Goal: Information Seeking & Learning: Find specific fact

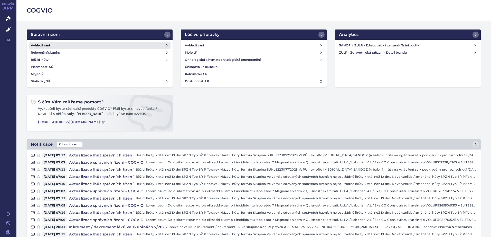
click at [48, 45] on h4 "Vyhledávání" at bounding box center [40, 45] width 19 height 5
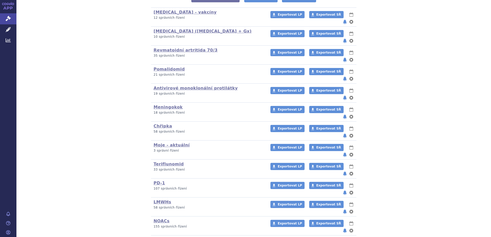
scroll to position [128, 0]
click at [159, 200] on link "LMWHs" at bounding box center [163, 202] width 18 height 5
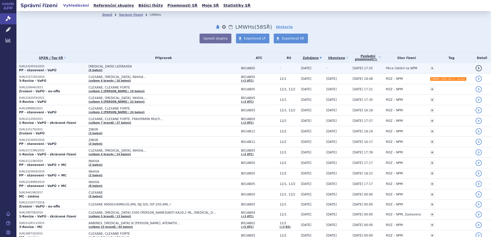
click at [129, 67] on span "[MEDICAL_DATA] LEDRAXEN" at bounding box center [153, 67] width 128 height 4
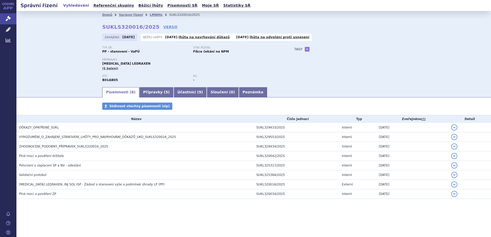
drag, startPoint x: 101, startPoint y: 63, endPoint x: 152, endPoint y: 65, distance: 51.4
click at [152, 65] on div "Domů Správní řízení LMWHs SUKLS320016/2025 SUKLS320016/2025 VERSO Zahájeno: 10.…" at bounding box center [254, 53] width 324 height 68
copy span "[MEDICAL_DATA] LEDRAXEN"
